Goal: Navigation & Orientation: Find specific page/section

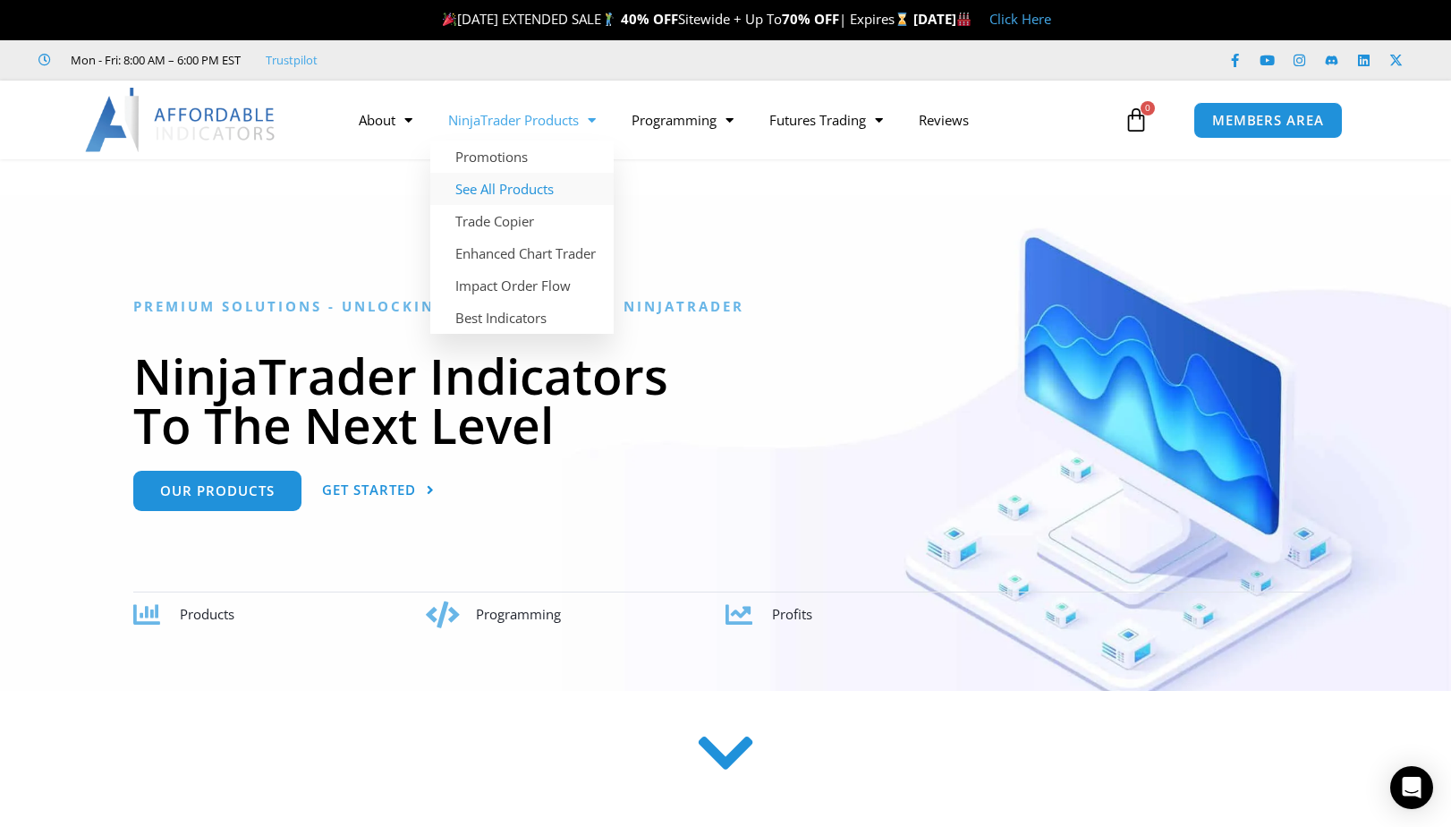
click at [554, 188] on link "See All Products" at bounding box center [521, 189] width 183 height 32
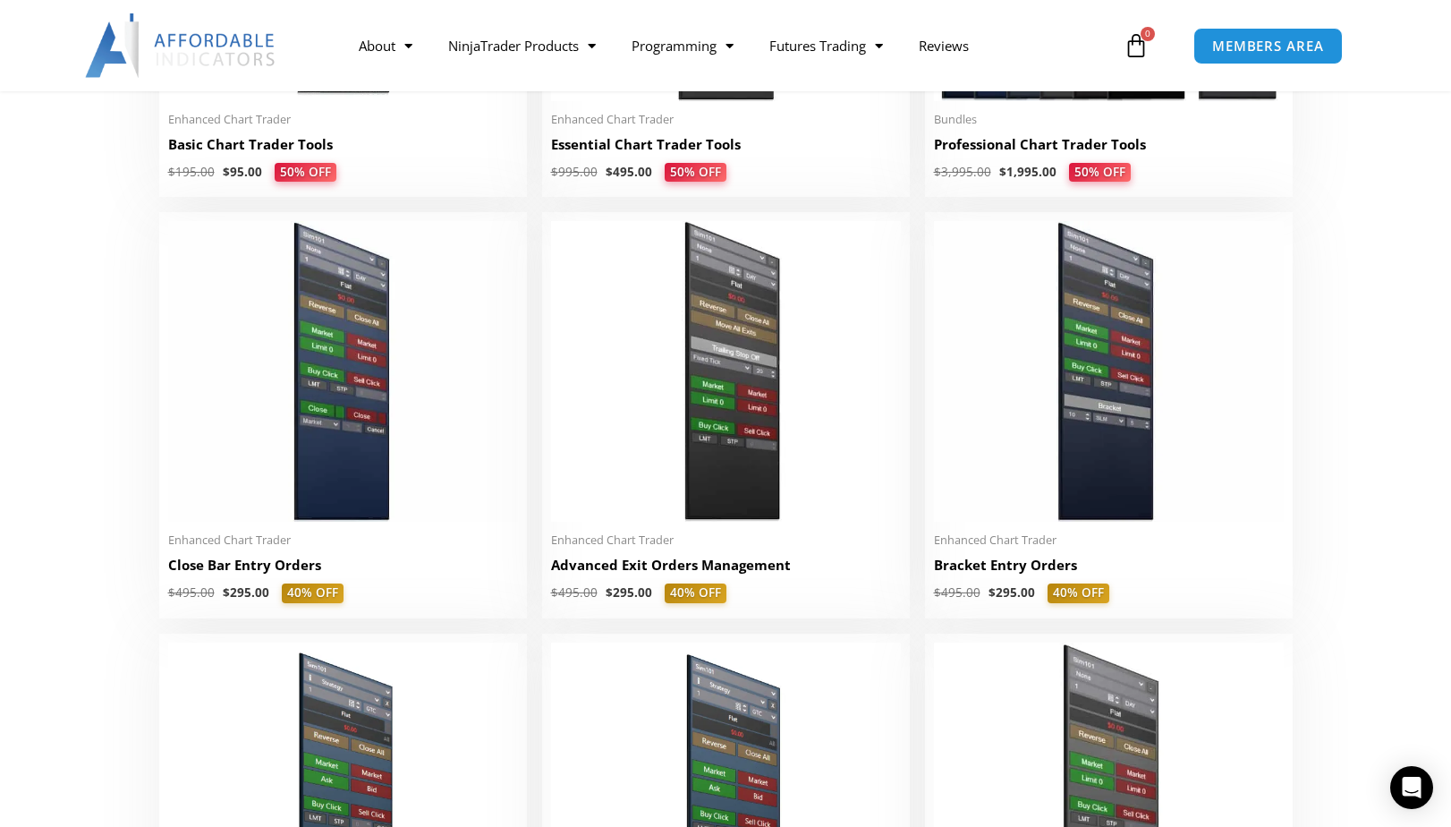
scroll to position [1073, 0]
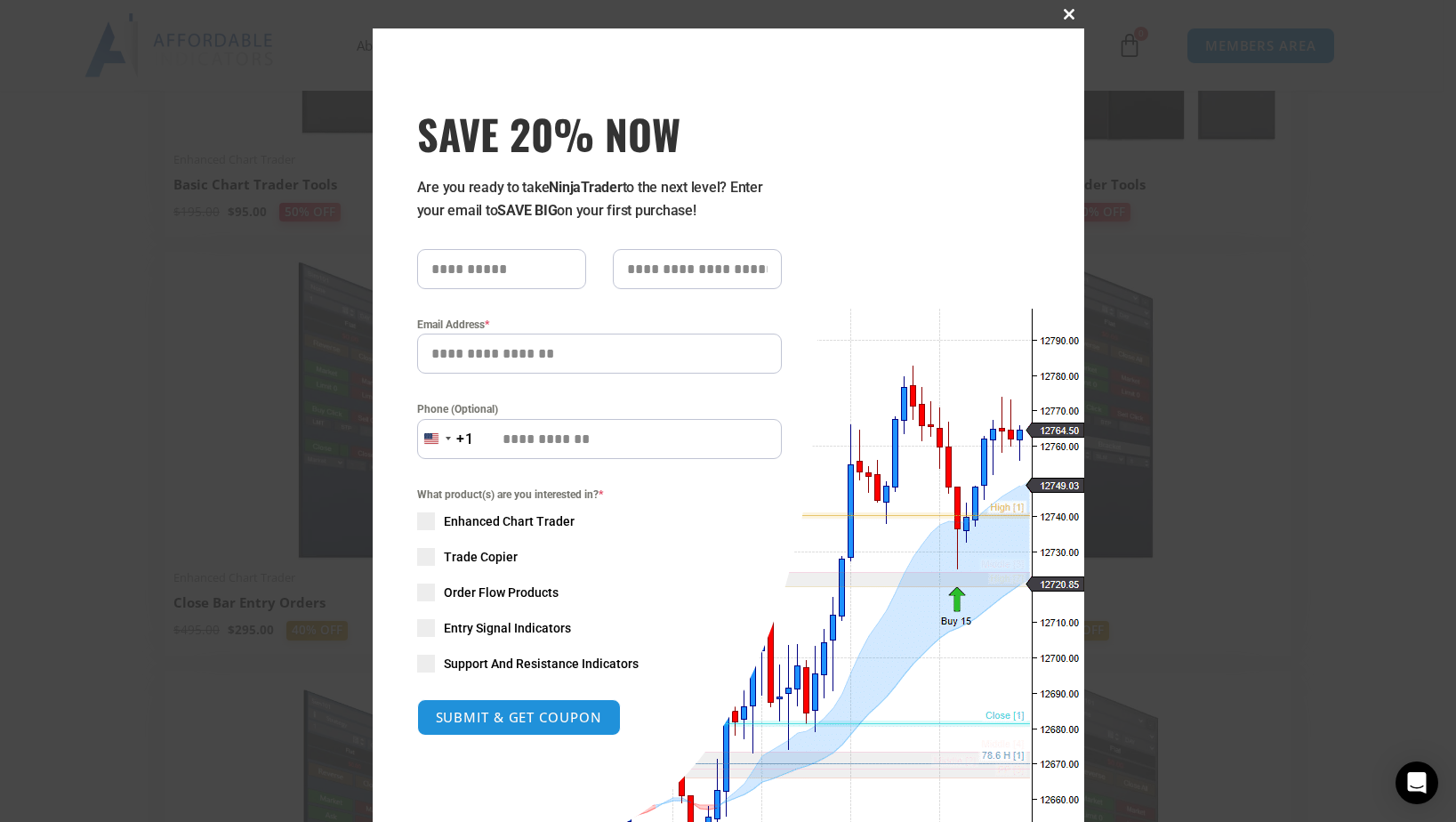
click at [1063, 15] on span at bounding box center [1070, 14] width 29 height 11
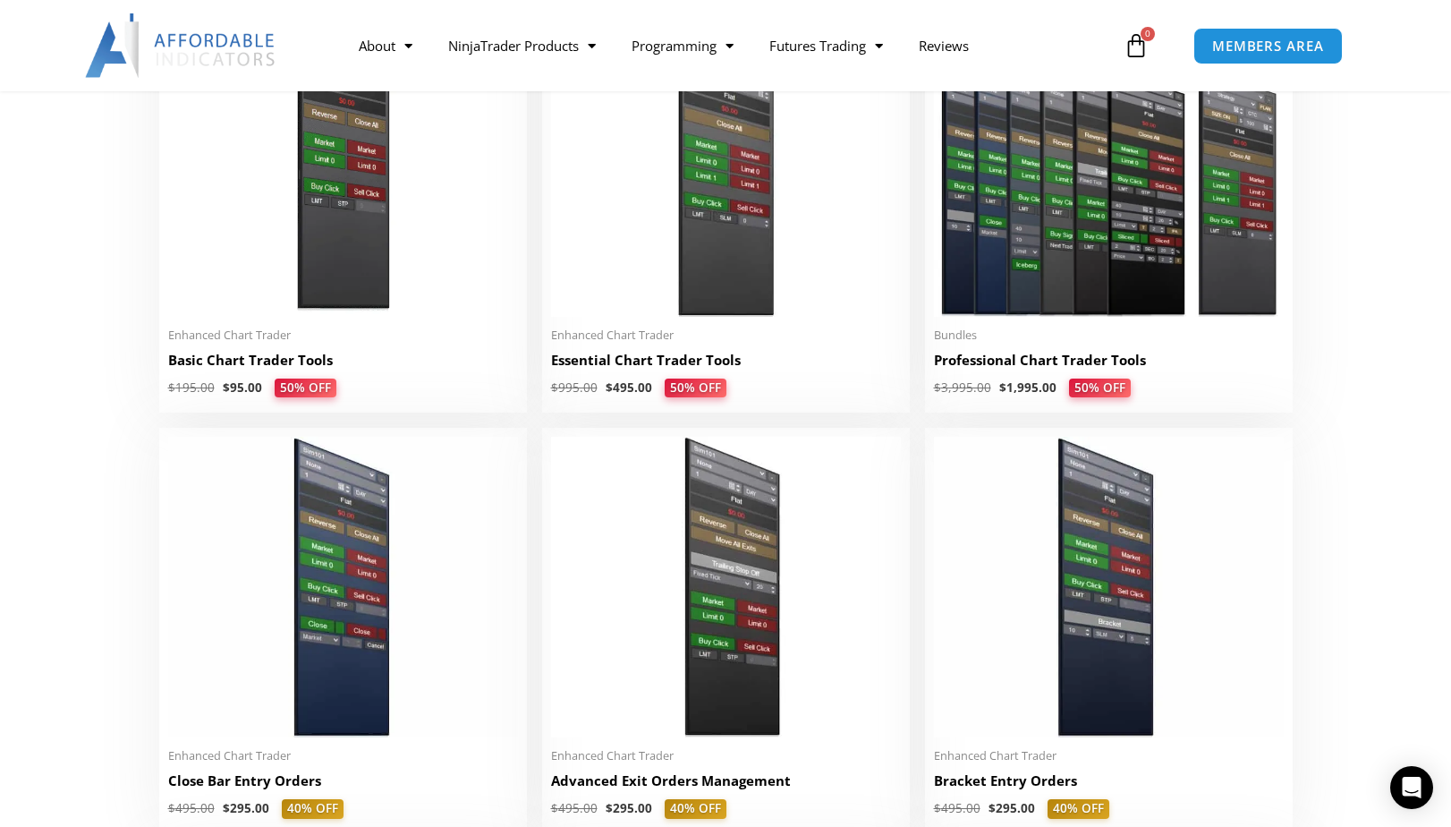
scroll to position [895, 0]
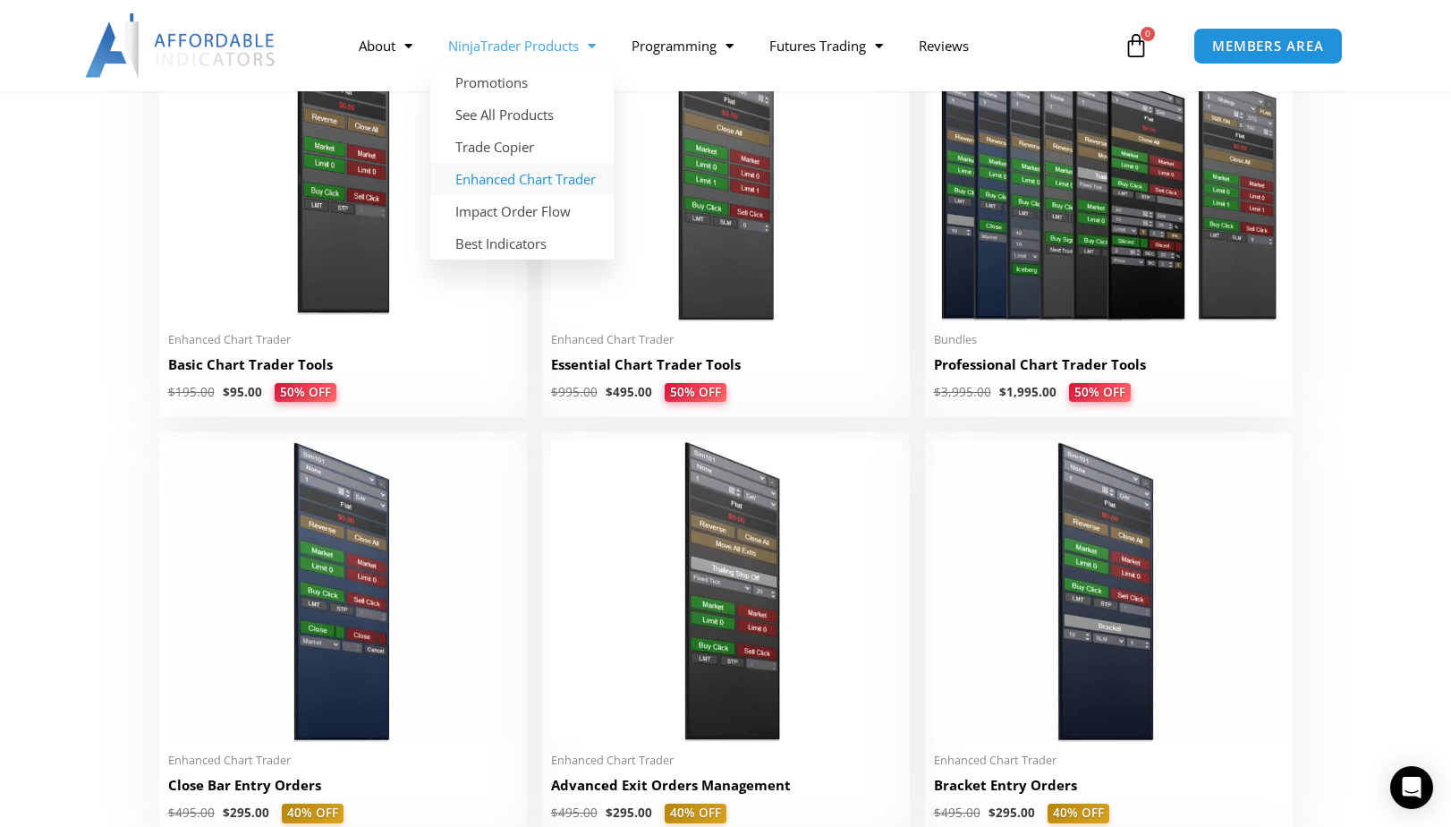
click at [554, 176] on link "Enhanced Chart Trader" at bounding box center [521, 179] width 183 height 32
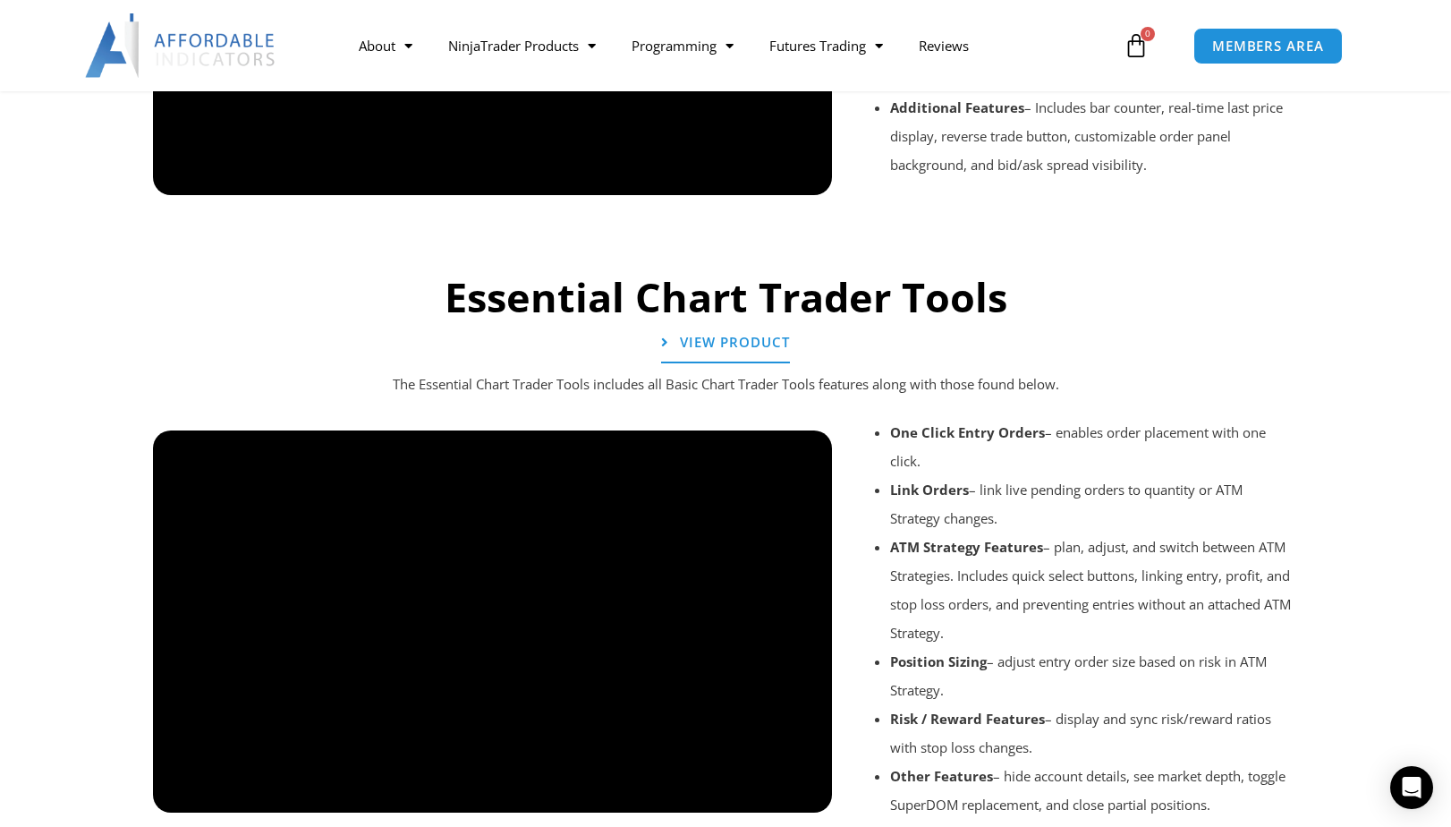
scroll to position [1789, 0]
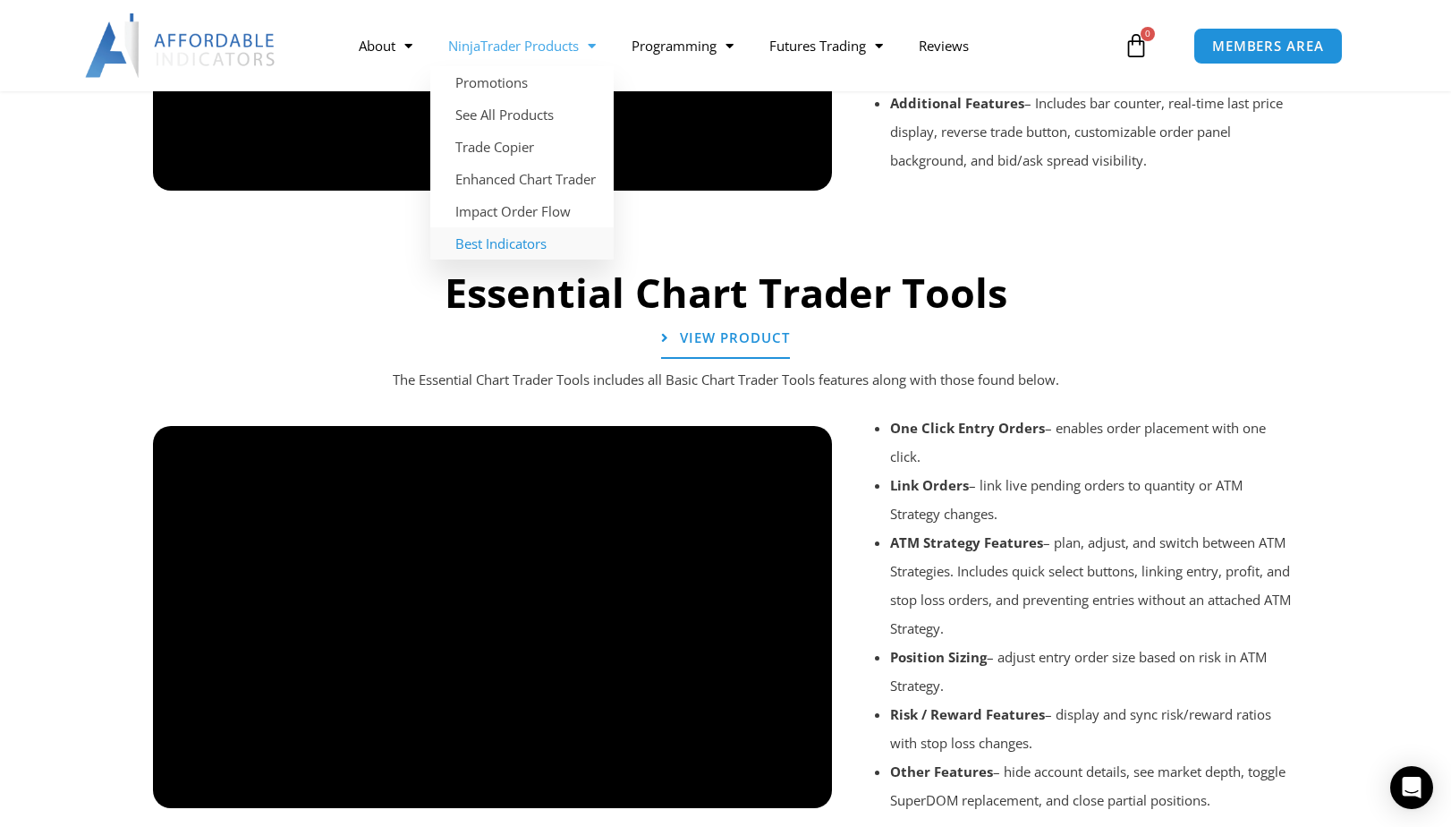
click at [521, 241] on link "Best Indicators" at bounding box center [521, 243] width 183 height 32
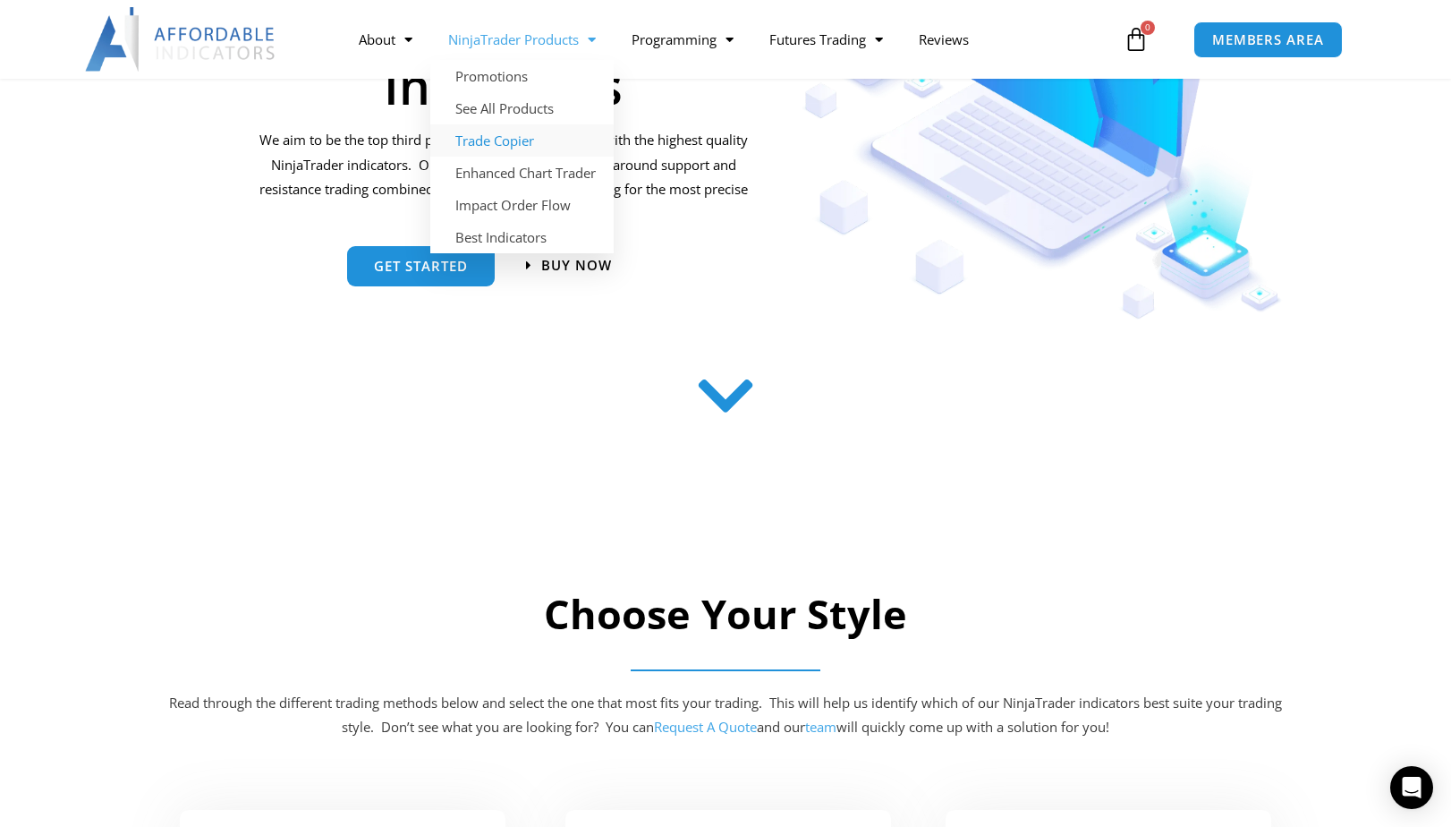
scroll to position [358, 0]
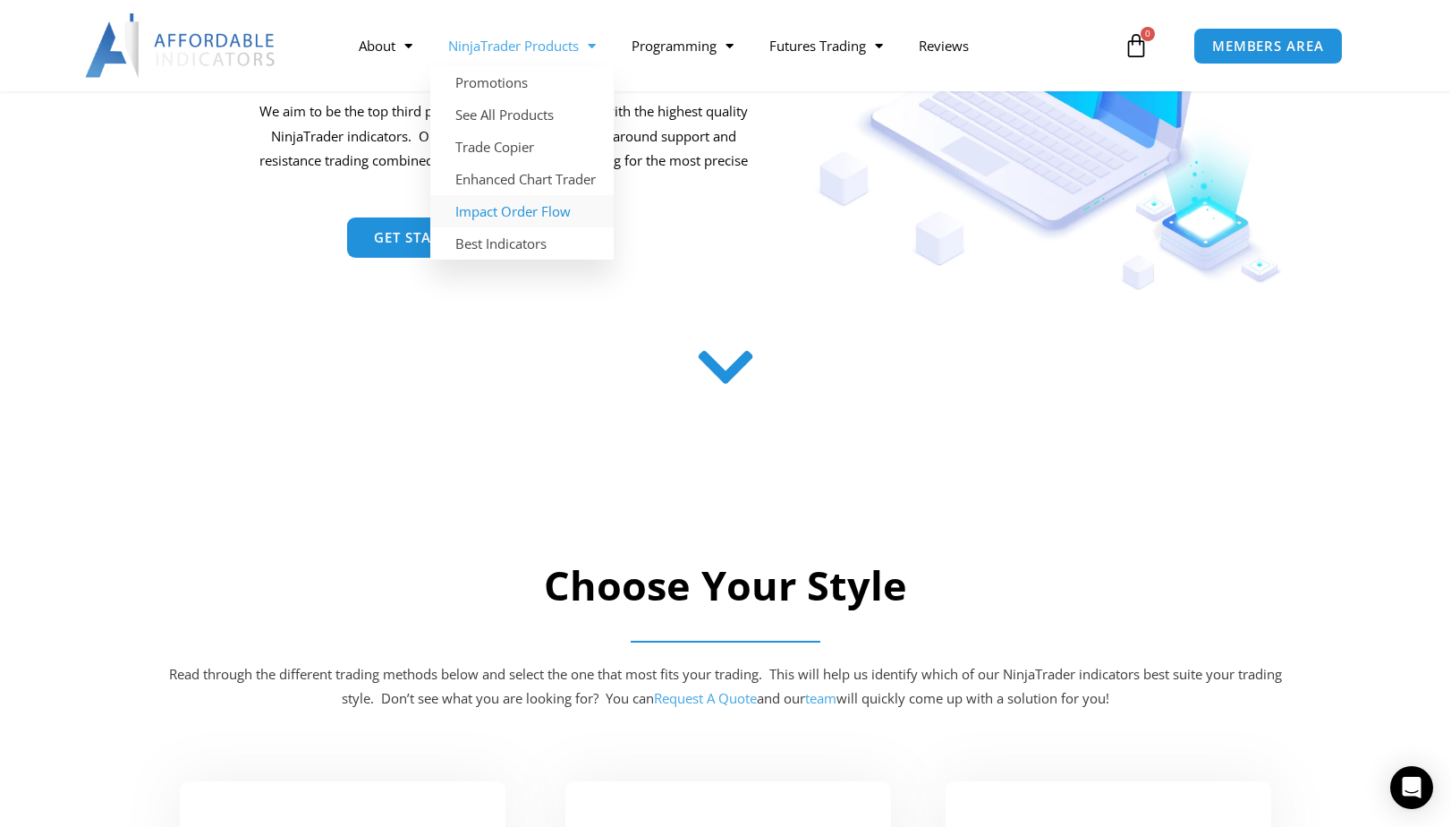
click at [534, 210] on link "Impact Order Flow" at bounding box center [521, 211] width 183 height 32
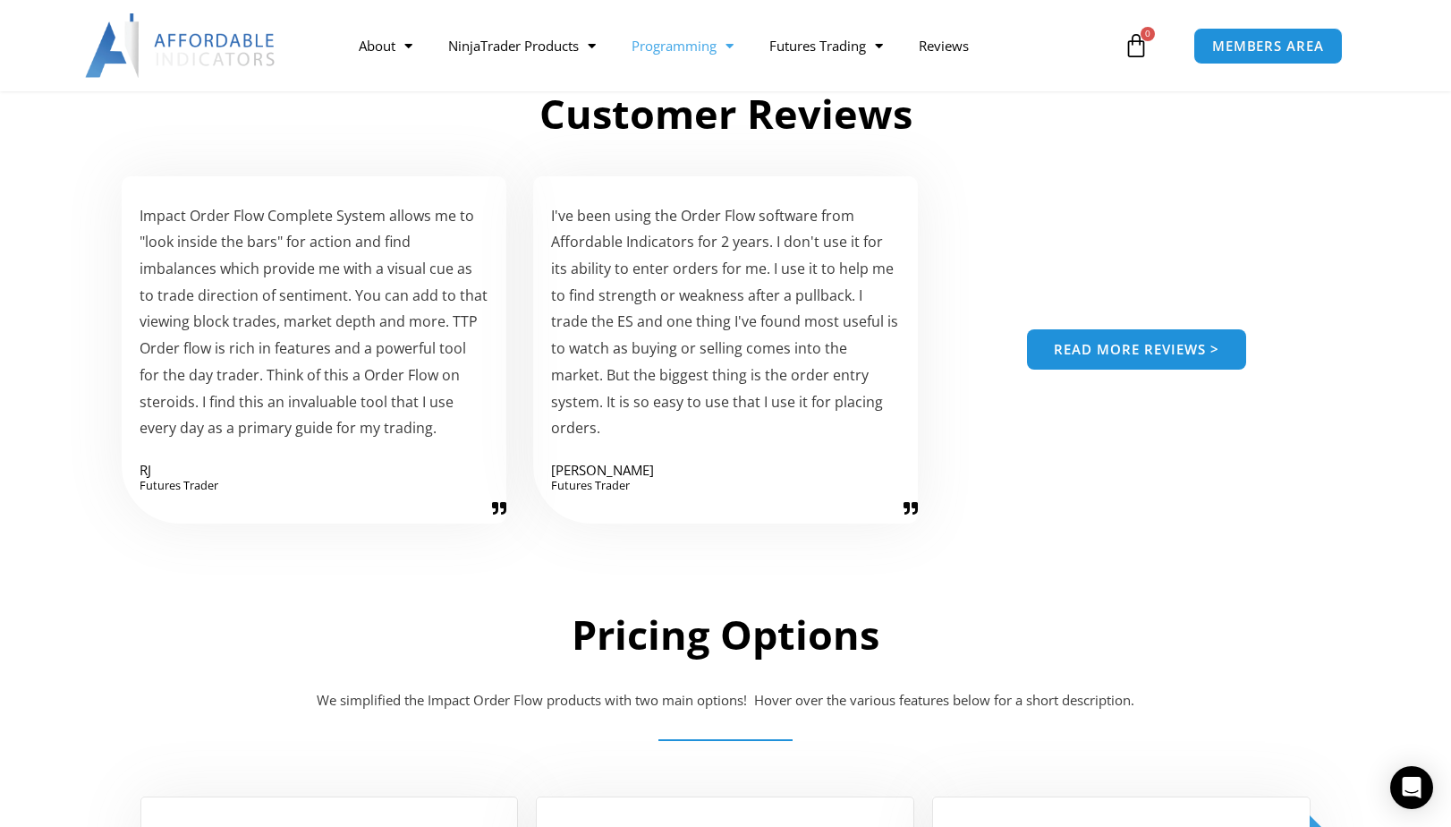
scroll to position [2505, 0]
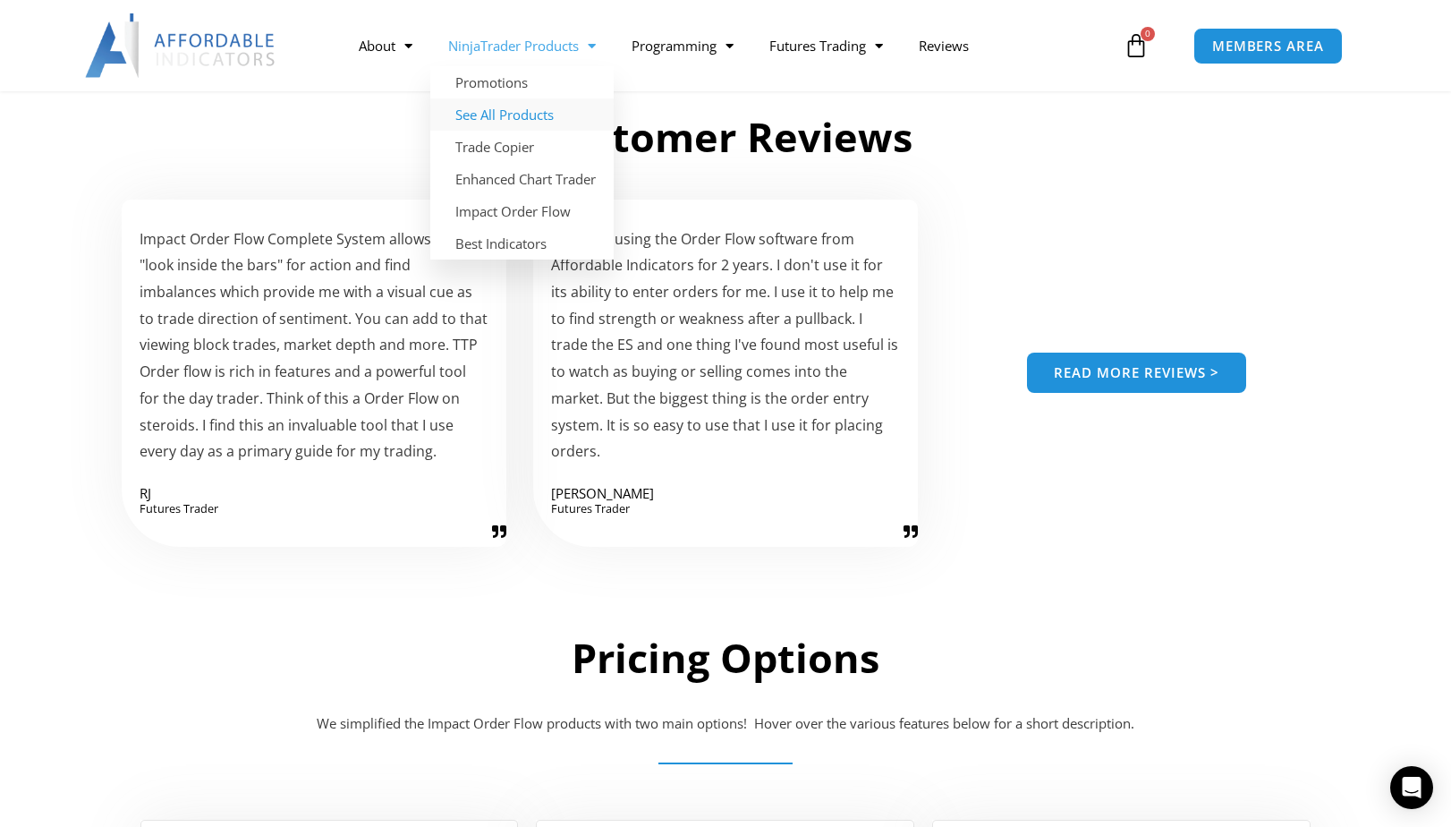
click at [529, 120] on link "See All Products" at bounding box center [521, 114] width 183 height 32
